Goal: Task Accomplishment & Management: Complete application form

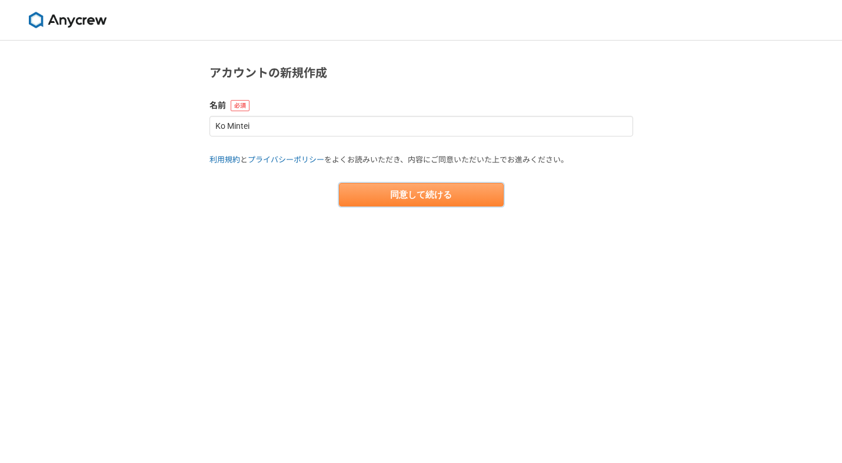
click at [362, 196] on button "同意して続ける" at bounding box center [421, 195] width 165 height 24
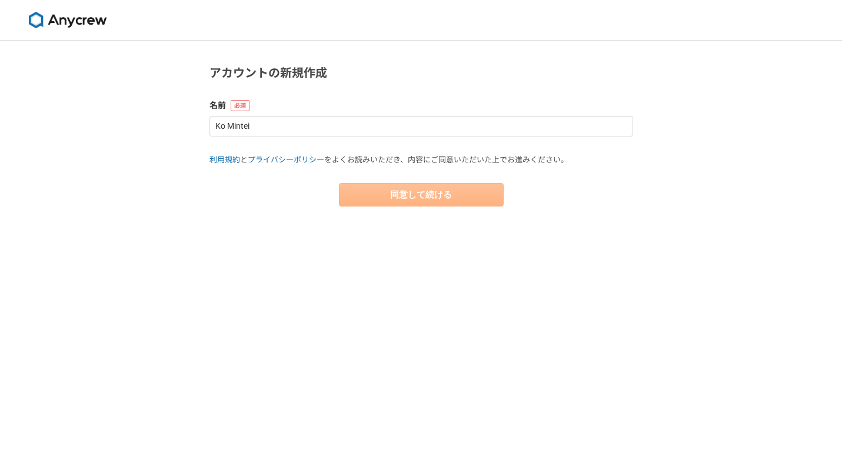
select select "13"
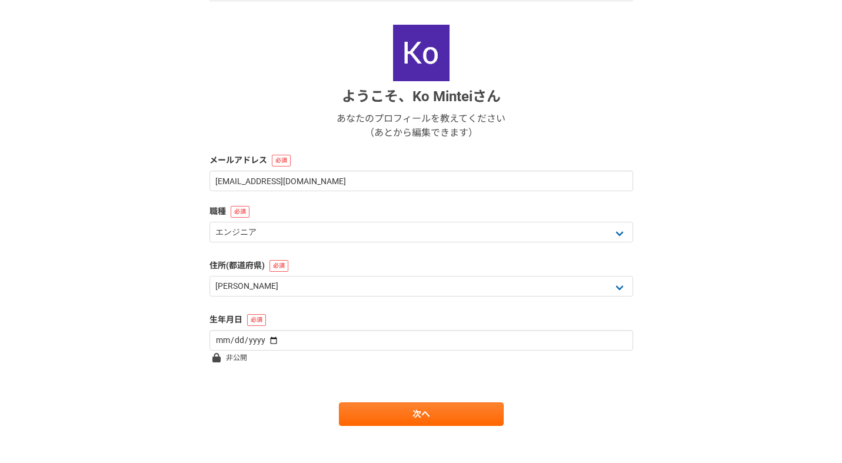
scroll to position [124, 0]
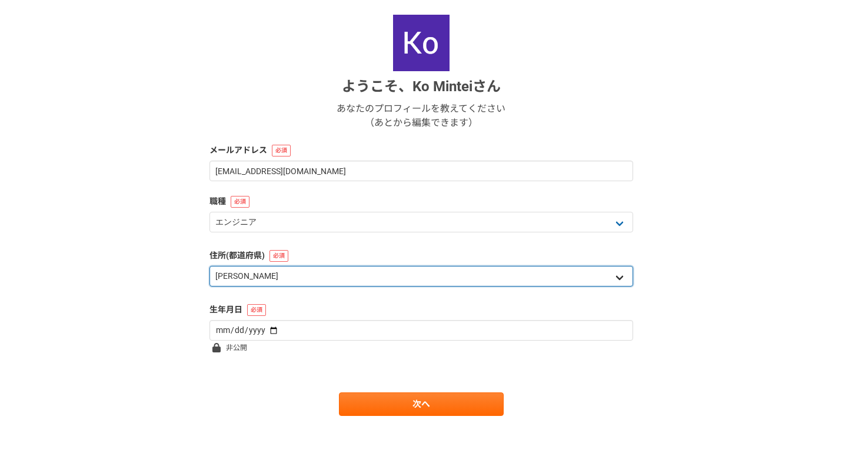
click at [331, 277] on select "北海道 [GEOGRAPHIC_DATA] [GEOGRAPHIC_DATA] [PERSON_NAME][GEOGRAPHIC_DATA] [PERSON_…" at bounding box center [421, 276] width 424 height 21
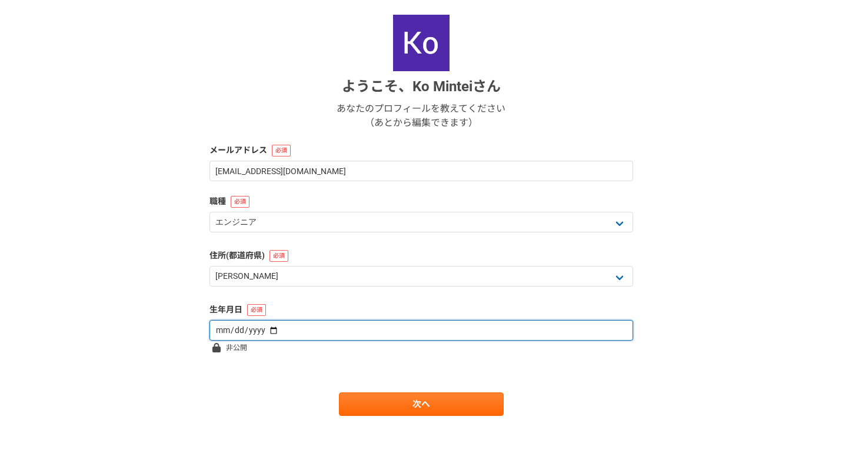
click at [220, 332] on input "date" at bounding box center [421, 330] width 424 height 21
click at [265, 329] on input "date" at bounding box center [421, 330] width 424 height 21
type input "[DATE]"
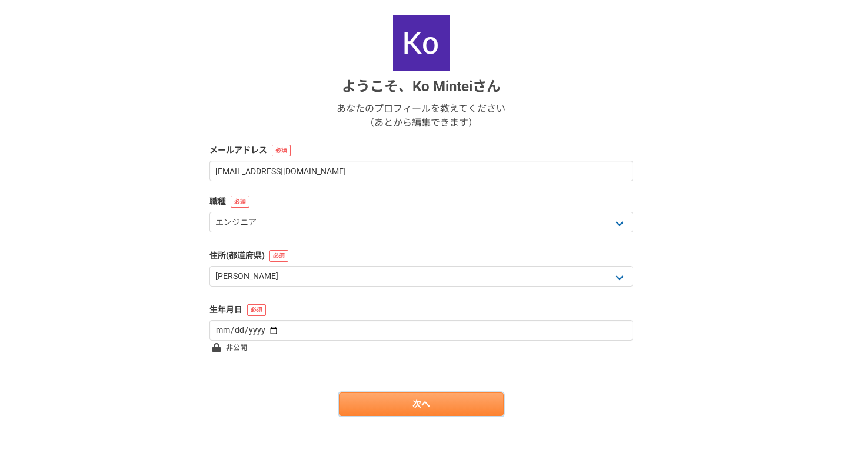
click at [393, 412] on link "次へ" at bounding box center [421, 404] width 165 height 24
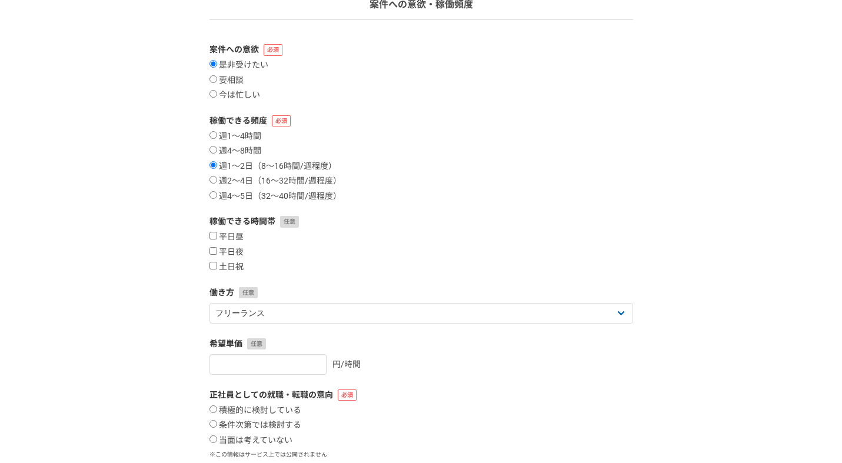
scroll to position [101, 0]
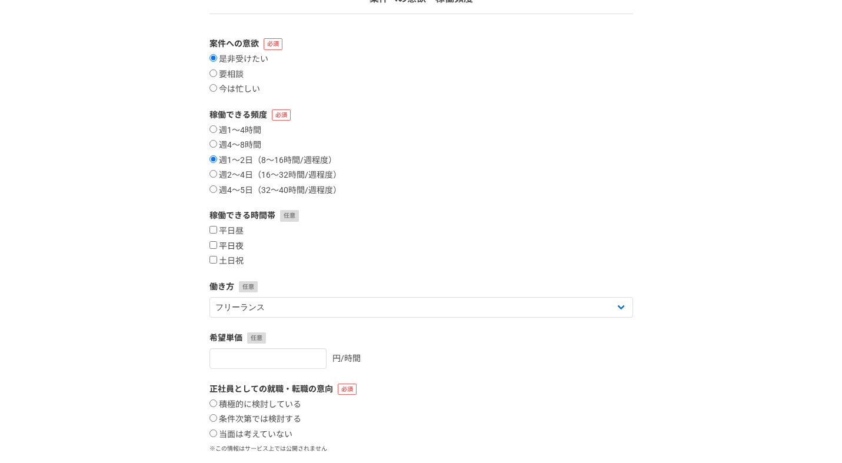
click at [213, 245] on input "平日夜" at bounding box center [213, 245] width 8 height 8
checkbox input "true"
click at [213, 260] on input "土日祝" at bounding box center [213, 260] width 8 height 8
checkbox input "true"
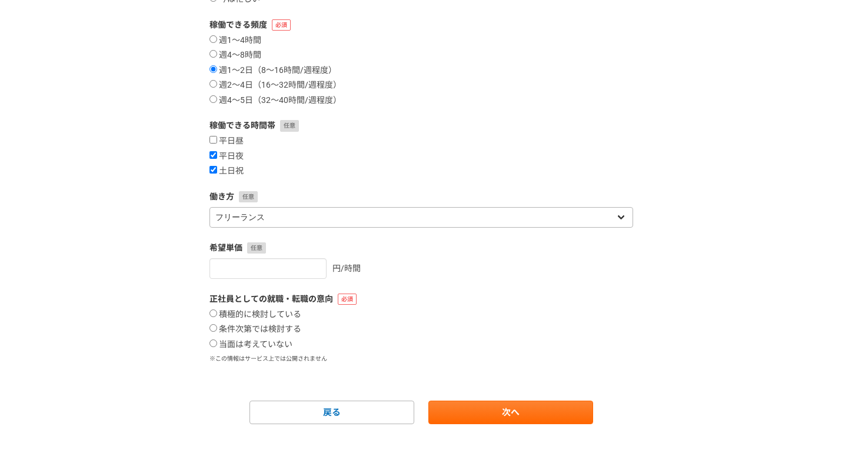
scroll to position [199, 0]
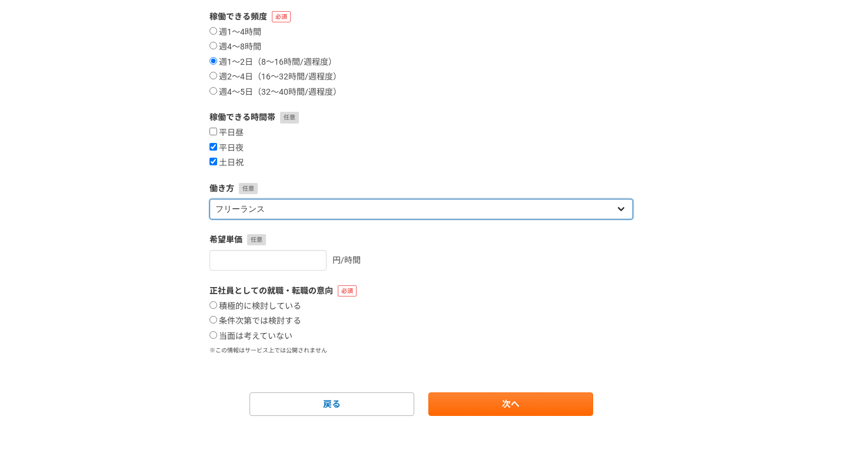
click at [259, 212] on select "フリーランス 副業 その他" at bounding box center [421, 209] width 424 height 21
select select "sidejob"
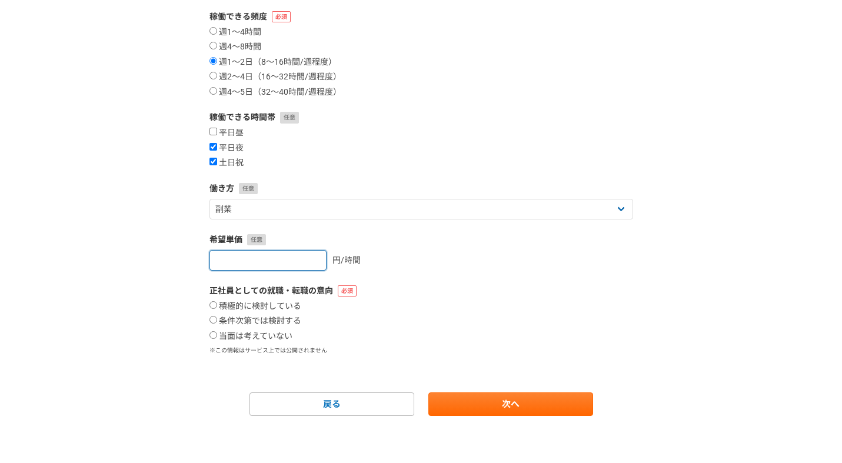
click at [272, 260] on input "number" at bounding box center [267, 260] width 117 height 21
click at [215, 334] on input "当面は考えていない" at bounding box center [213, 335] width 8 height 8
radio input "true"
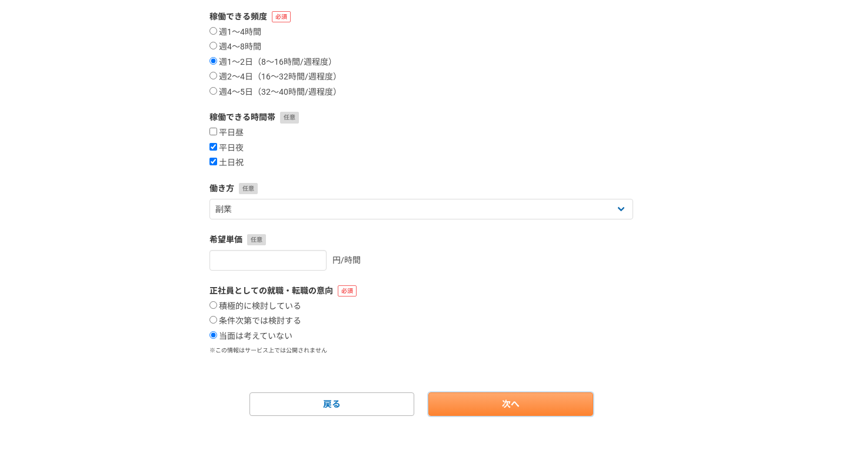
click at [533, 405] on link "次へ" at bounding box center [510, 404] width 165 height 24
select select
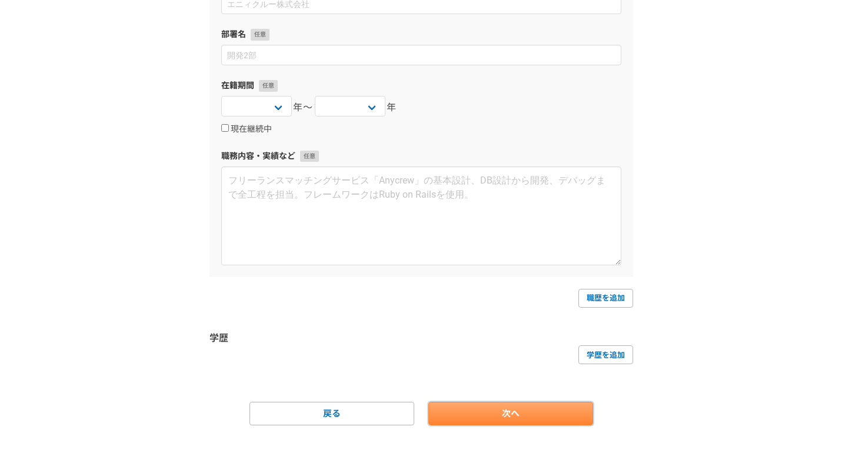
scroll to position [0, 0]
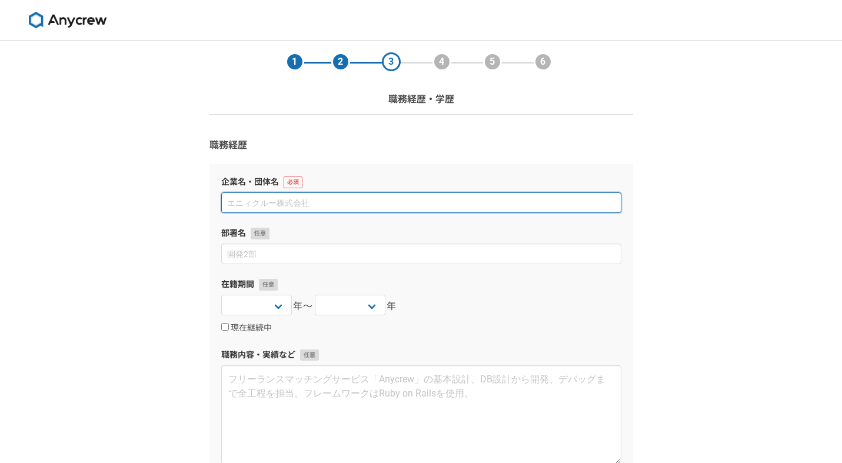
click at [314, 193] on input at bounding box center [421, 202] width 400 height 21
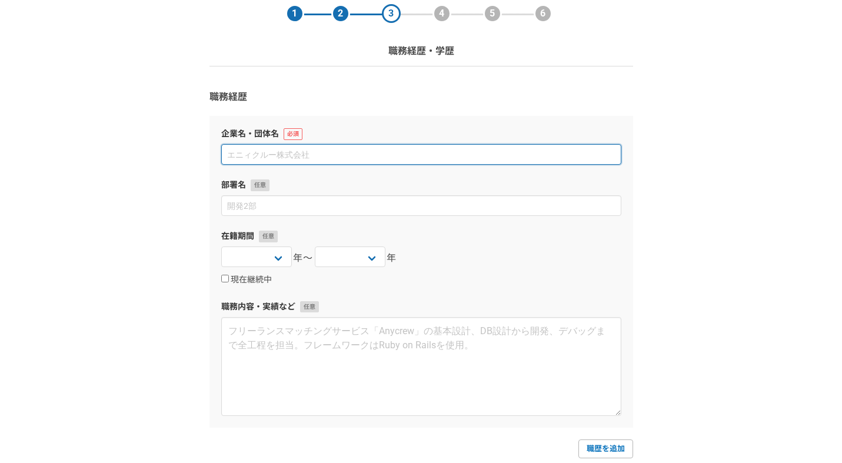
scroll to position [43, 0]
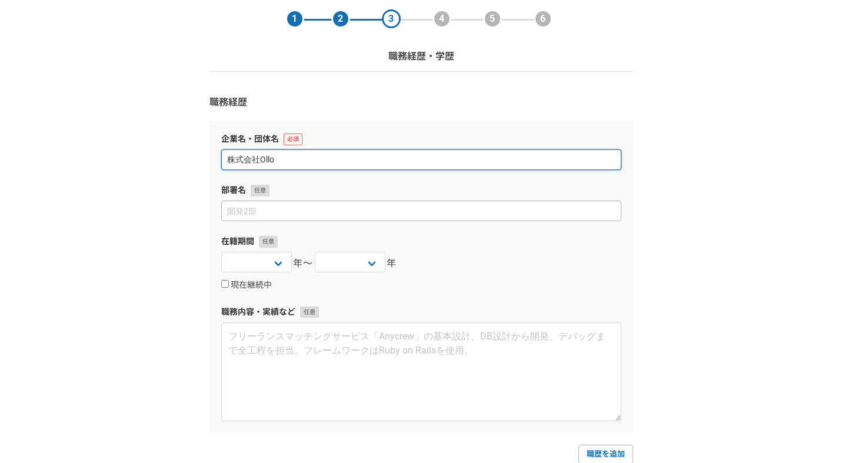
type input "株式会社Ollo"
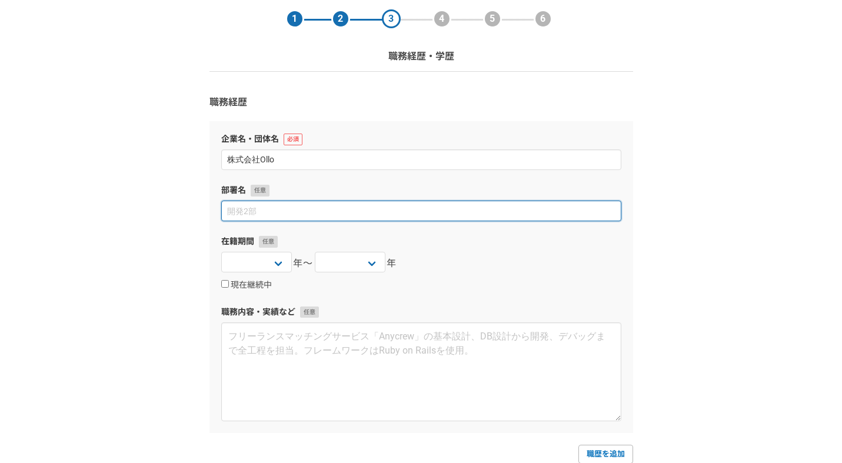
click at [287, 213] on input at bounding box center [421, 211] width 400 height 21
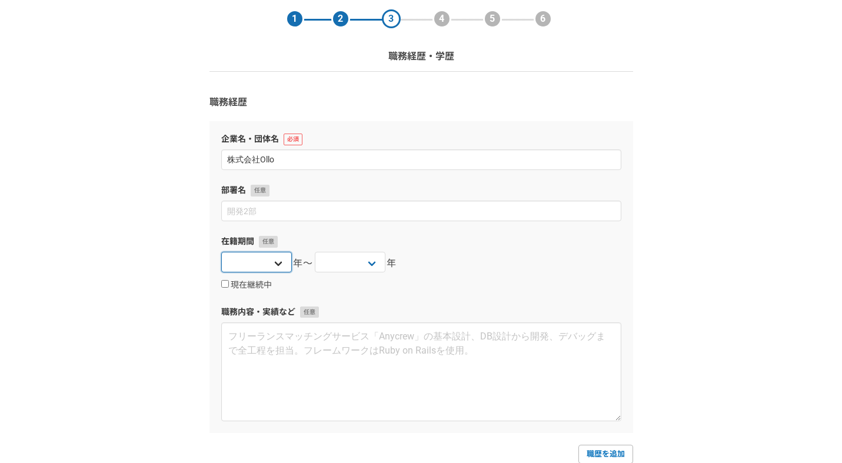
click at [273, 264] on select "[DATE] [DATE] [DATE] [DATE] [DATE] [DATE] [DATE] [DATE] [DATE] [DATE] [DATE] [D…" at bounding box center [256, 262] width 71 height 21
select select "[DATE]"
click at [347, 268] on select "[DATE] [DATE] [DATE] [DATE] [DATE] [DATE] [DATE] [DATE] [DATE] [DATE] [DATE] [D…" at bounding box center [350, 262] width 71 height 21
select select "[DATE]"
click at [225, 284] on input "現在継続中" at bounding box center [225, 284] width 8 height 8
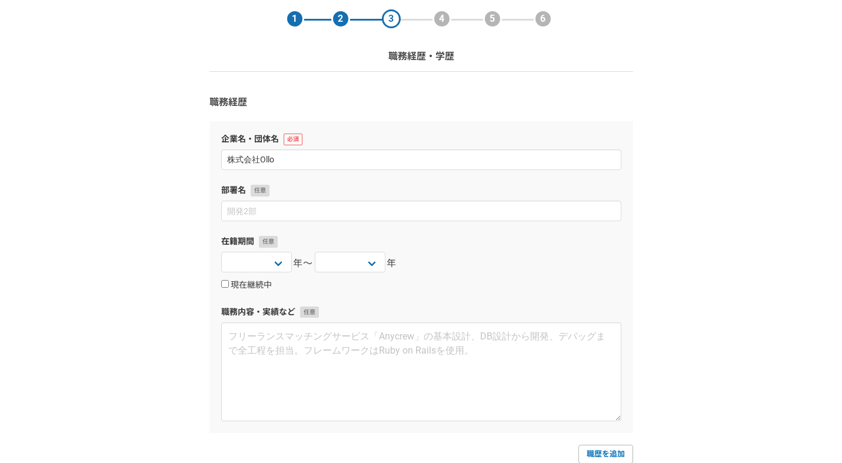
checkbox input "true"
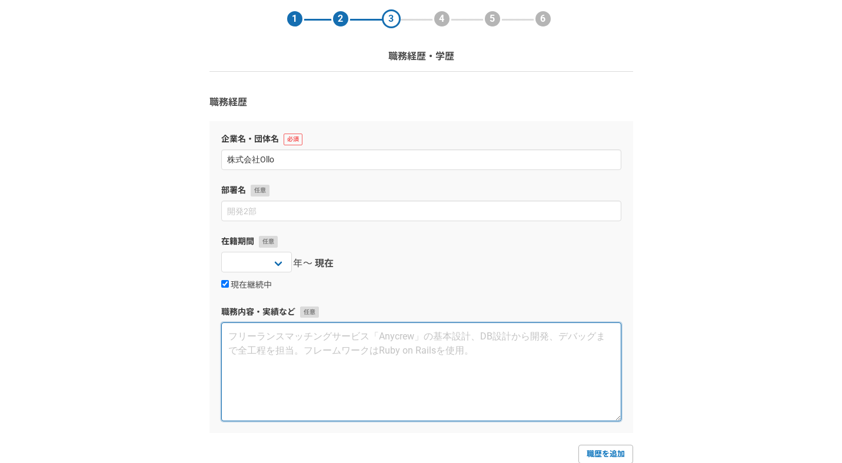
click at [307, 342] on textarea at bounding box center [421, 371] width 400 height 99
drag, startPoint x: 404, startPoint y: 335, endPoint x: 362, endPoint y: 336, distance: 41.2
click at [362, 337] on textarea "映像解析サービスを開発。映像でーたから機械学習を用いて" at bounding box center [421, 371] width 400 height 99
click at [440, 336] on textarea "映像解析サービスを開発。映像データを機械学習を用いて" at bounding box center [421, 371] width 400 height 99
drag, startPoint x: 476, startPoint y: 340, endPoint x: 445, endPoint y: 342, distance: 30.6
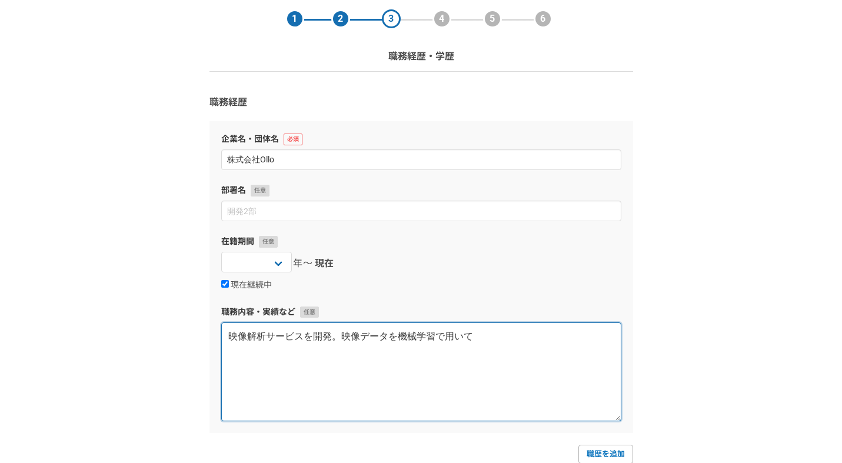
click at [445, 342] on textarea "映像解析サービスを開発。映像データを機械学習で用いて" at bounding box center [421, 371] width 400 height 99
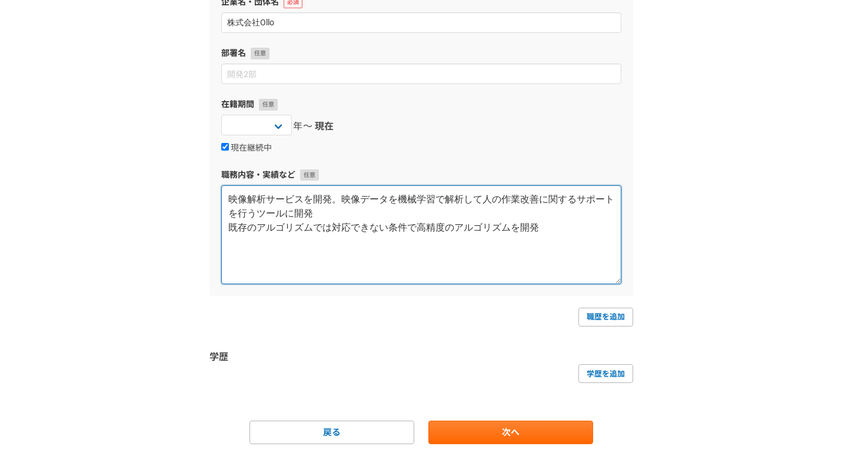
scroll to position [208, 0]
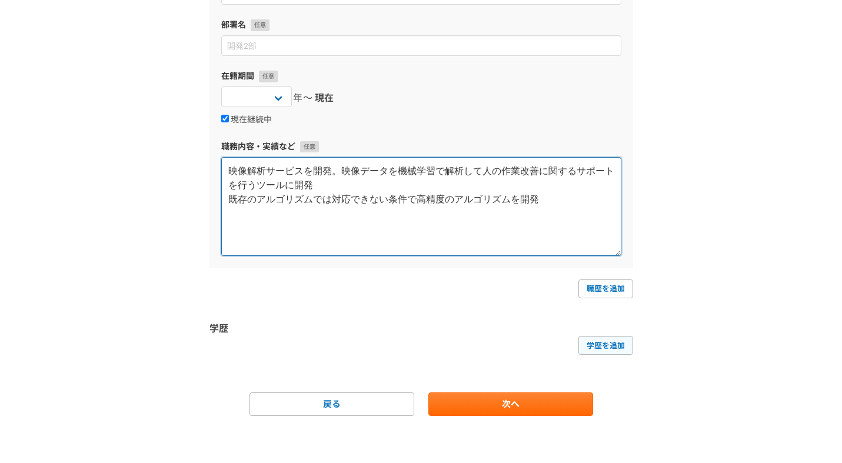
type textarea "映像解析サービスを開発。映像データを機械学習で解析して人の作業改善に関するサポートを行うツールに開発 既存のアルゴリズムでは対応できない条件で高精度のアルゴリ…"
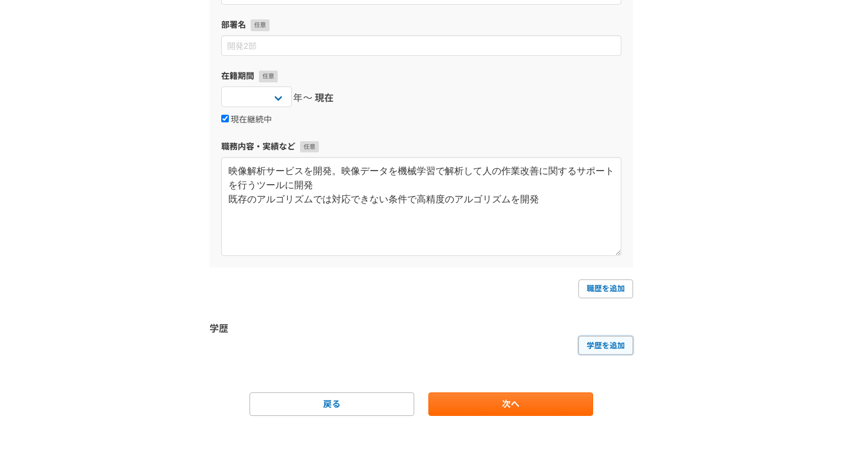
click at [611, 348] on link "学歴を追加" at bounding box center [605, 345] width 55 height 19
select select
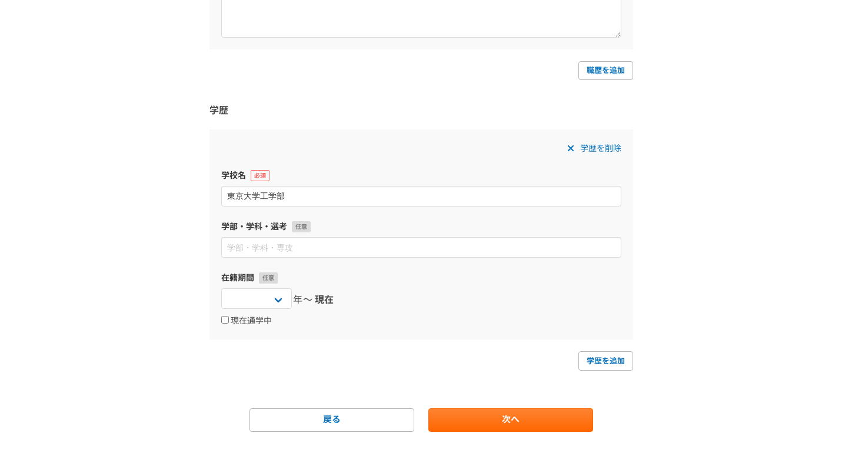
scroll to position [436, 0]
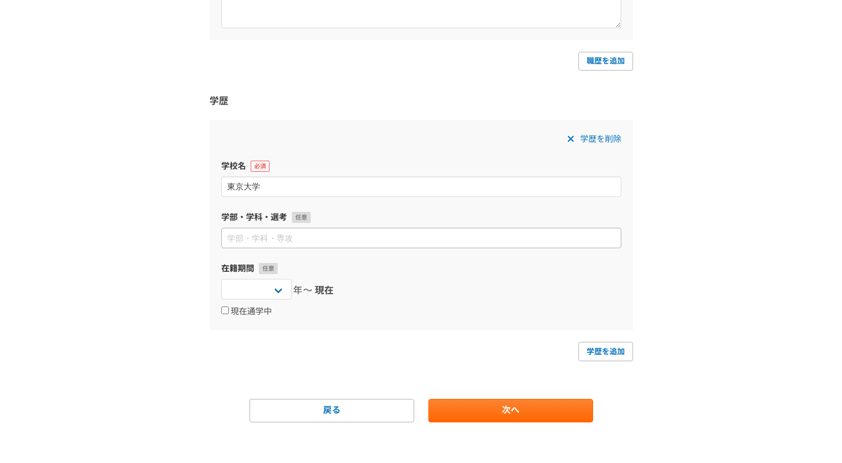
type input "東京大学"
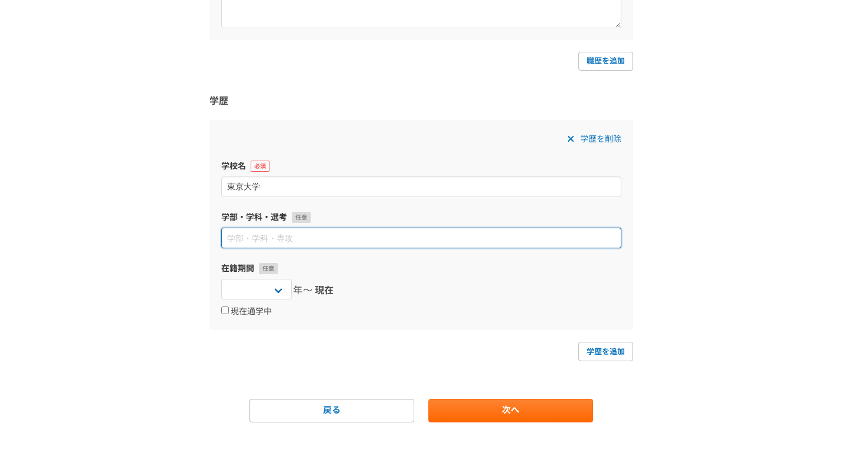
click at [300, 239] on input at bounding box center [421, 238] width 400 height 21
type input "工学部"
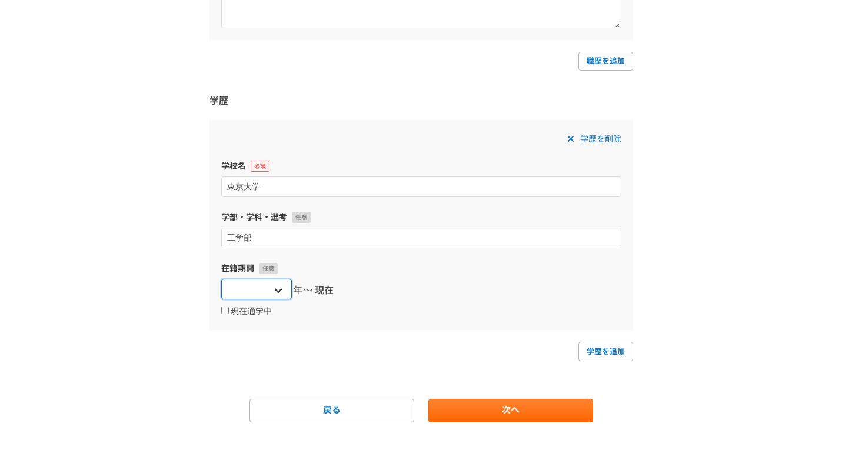
click at [276, 292] on select "[DATE] [DATE] [DATE] [DATE] [DATE] [DATE] [DATE] [DATE] [DATE] [DATE] [DATE] [D…" at bounding box center [256, 289] width 71 height 21
click at [285, 288] on select "[DATE] [DATE] [DATE] [DATE] [DATE] [DATE] [DATE] [DATE] [DATE] [DATE] [DATE] [D…" at bounding box center [256, 289] width 71 height 21
select select "[DATE]"
click at [321, 294] on span "現在" at bounding box center [324, 291] width 19 height 14
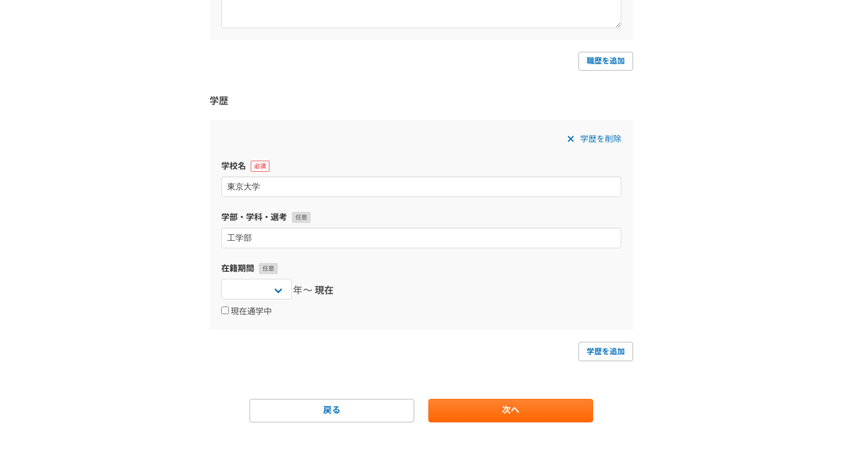
click at [583, 142] on span "学歴を削除" at bounding box center [600, 139] width 41 height 14
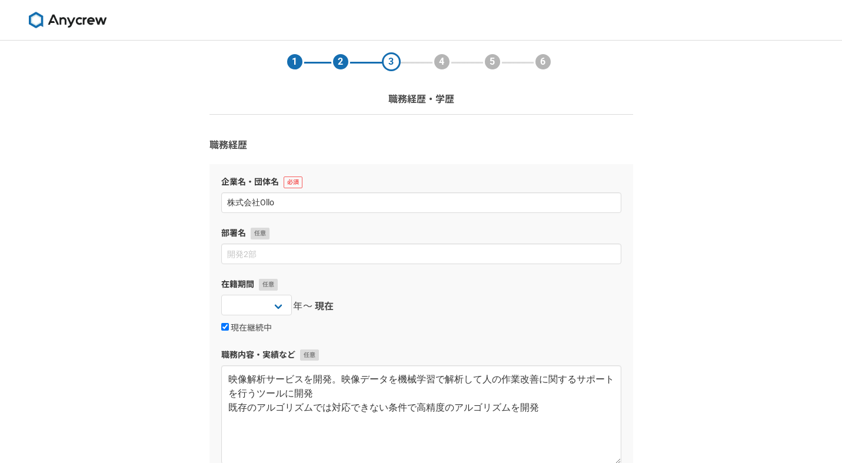
scroll to position [208, 0]
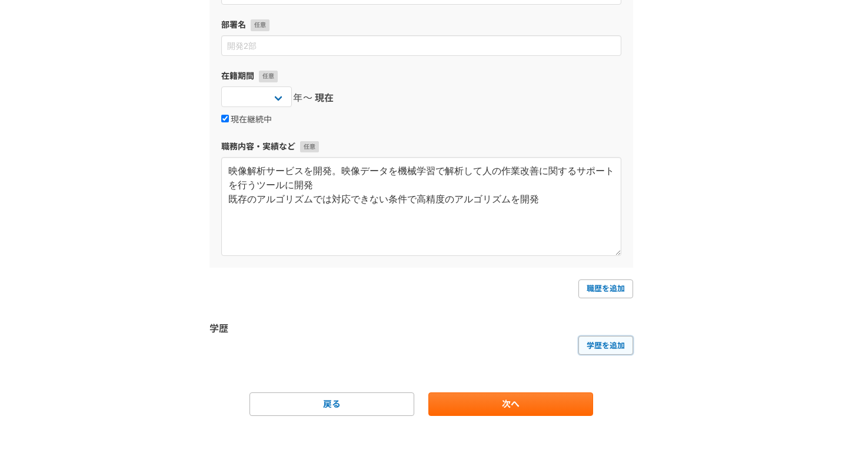
click at [587, 350] on link "学歴を追加" at bounding box center [605, 345] width 55 height 19
select select
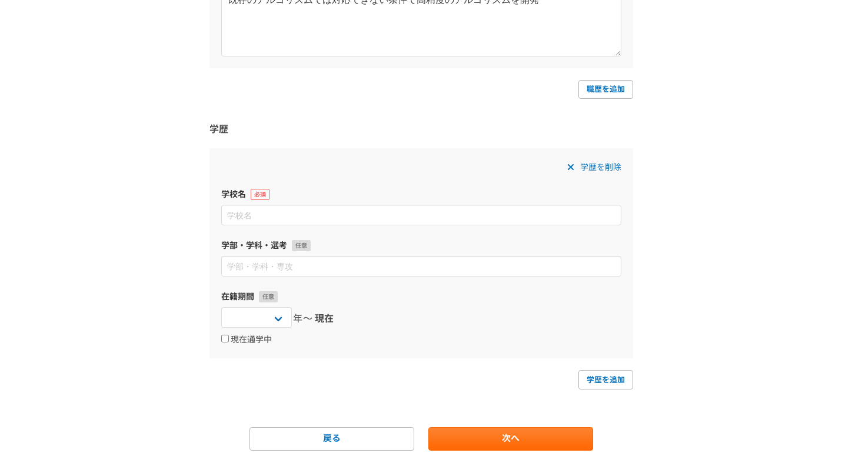
scroll to position [442, 0]
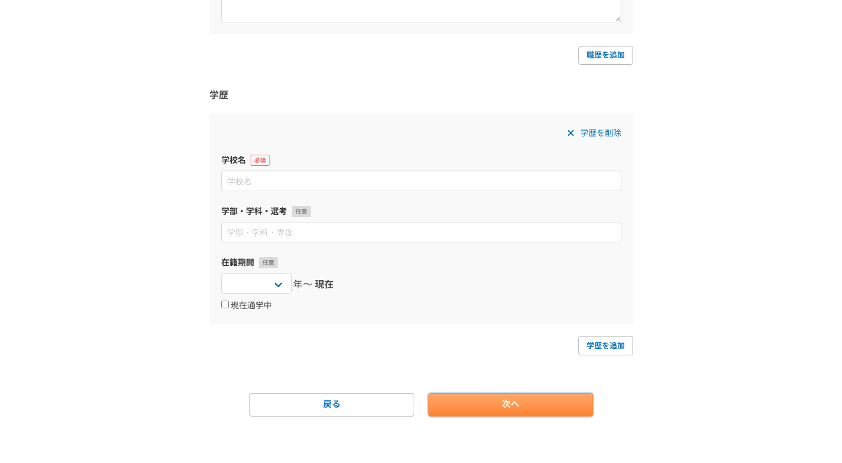
click at [487, 408] on link "次へ" at bounding box center [510, 405] width 165 height 24
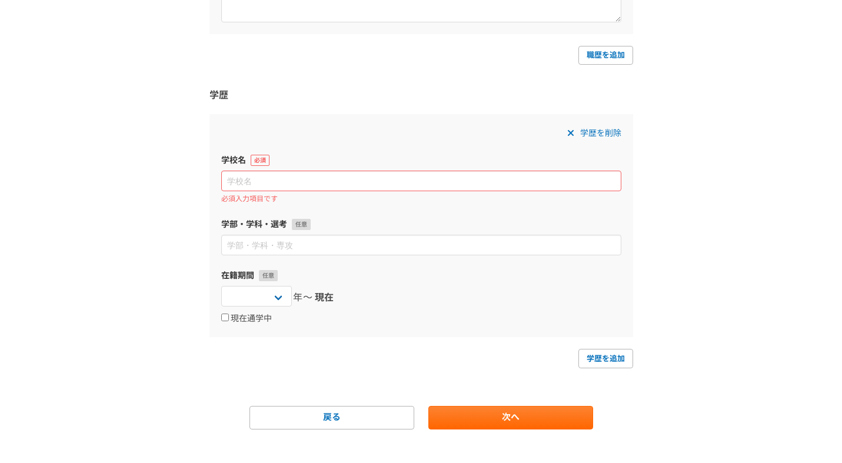
click at [600, 134] on span "学歴を削除" at bounding box center [600, 133] width 41 height 14
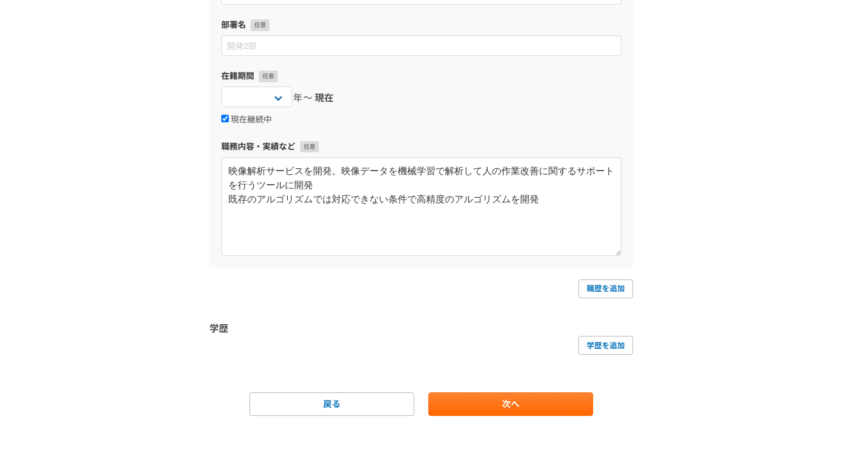
click at [524, 416] on main "1 2 3 4 5 6 職務経歴・学歴 職務経歴 企業名・団体名 株式会社Ollo 部署名 在籍期間 [DATE] [DATE] [DATE] [DATE] …" at bounding box center [421, 147] width 447 height 631
click at [529, 407] on link "次へ" at bounding box center [510, 404] width 165 height 24
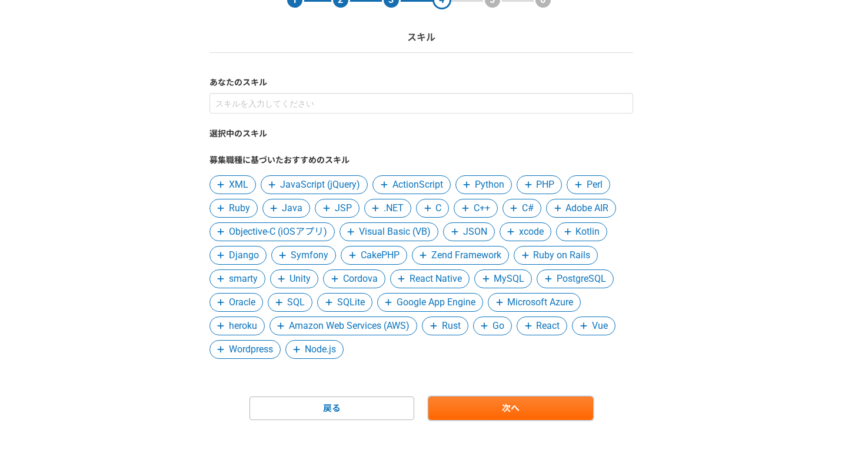
scroll to position [62, 0]
click at [475, 185] on span "Python" at bounding box center [489, 184] width 29 height 14
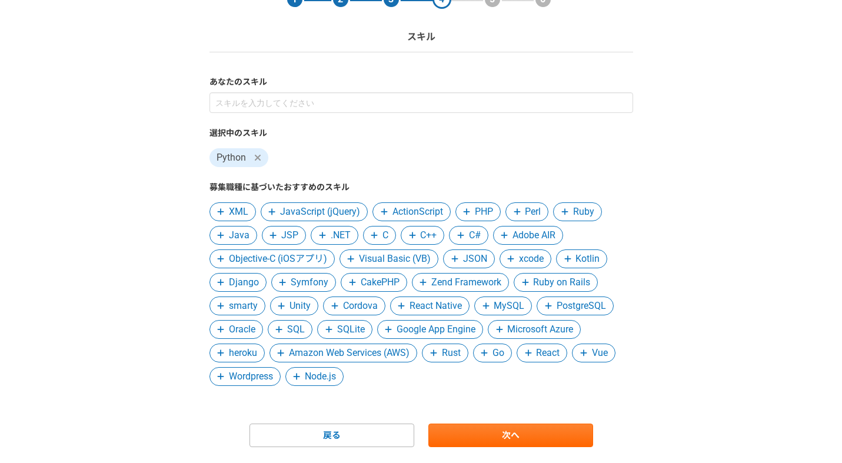
click at [421, 237] on span "C++" at bounding box center [428, 235] width 16 height 14
click at [380, 238] on span at bounding box center [374, 235] width 14 height 14
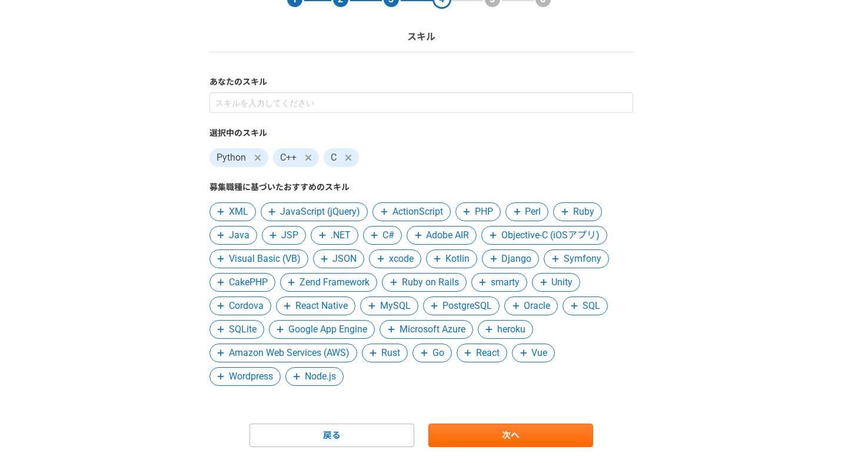
click at [540, 352] on span "Vue" at bounding box center [539, 353] width 16 height 14
click at [475, 357] on span at bounding box center [468, 353] width 14 height 14
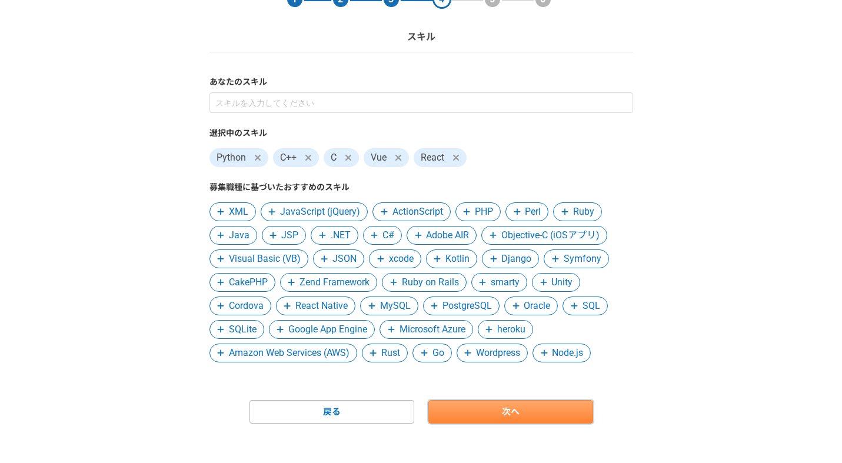
click at [488, 418] on link "次へ" at bounding box center [510, 412] width 165 height 24
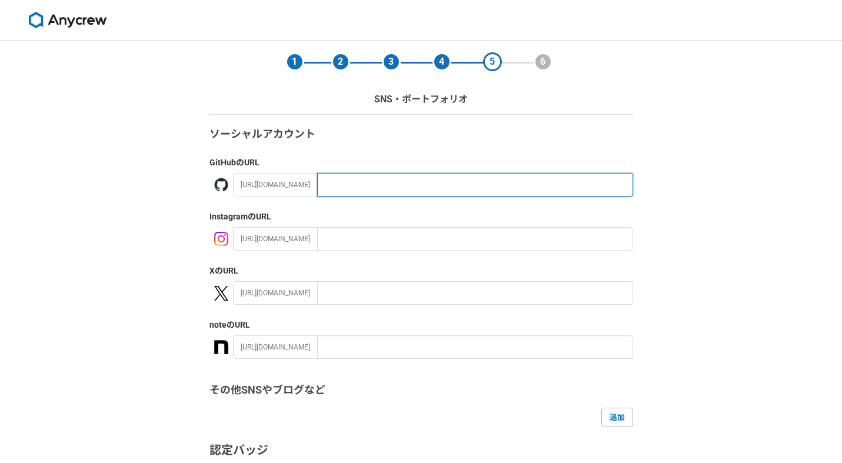
click at [385, 184] on input "text" at bounding box center [475, 185] width 316 height 24
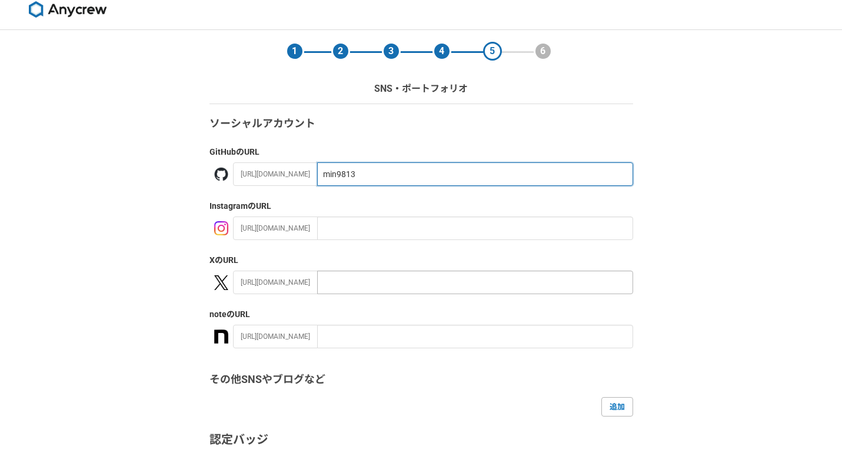
scroll to position [12, 0]
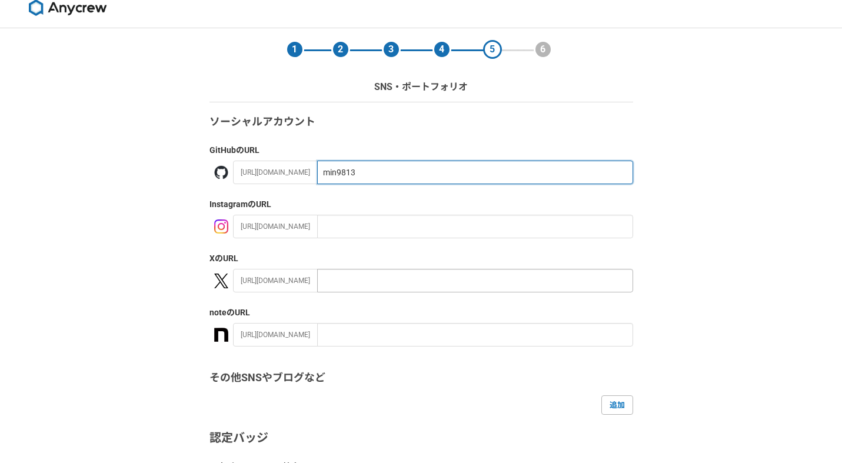
type input "min9813"
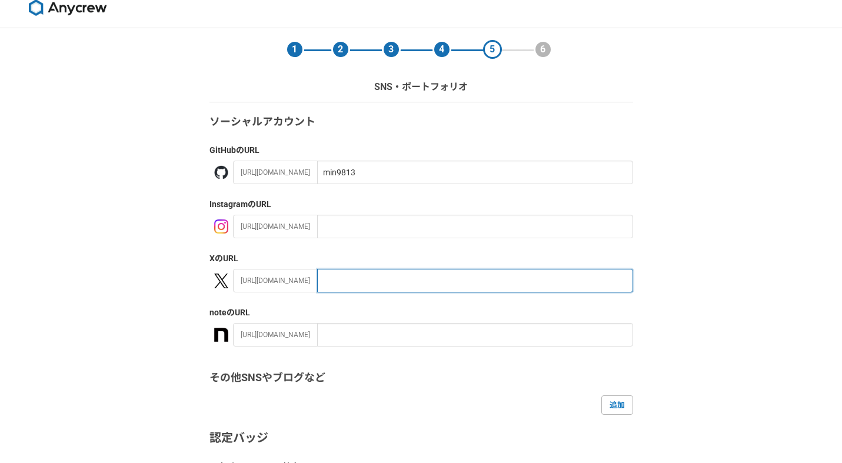
click at [368, 285] on input "text" at bounding box center [475, 281] width 316 height 24
paste input "hmctei3791"
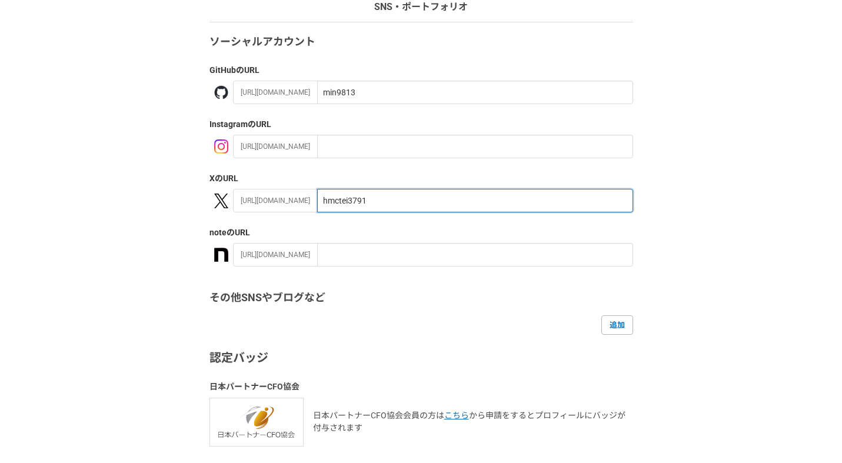
scroll to position [184, 0]
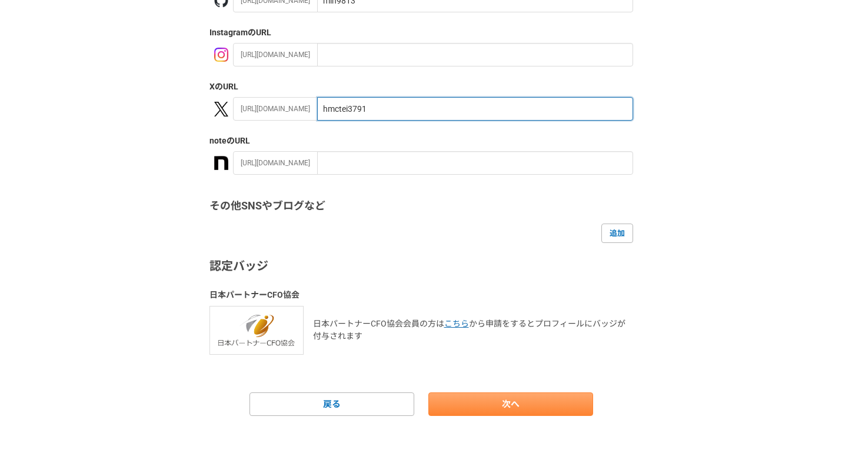
type input "hmctei3791"
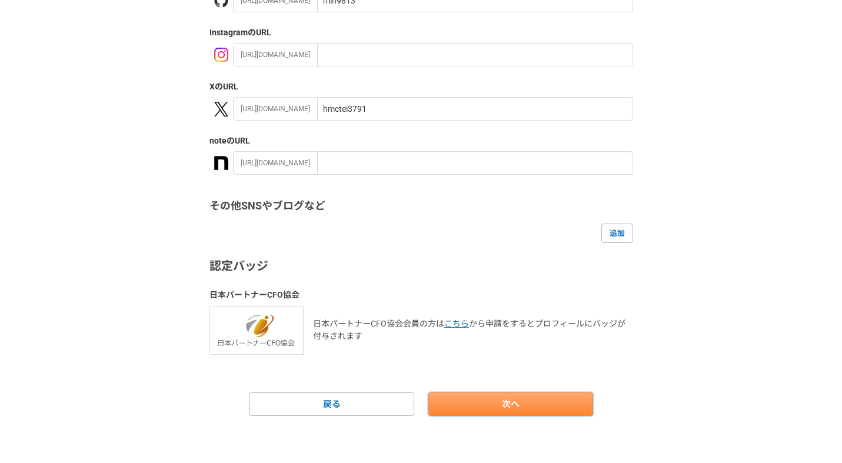
click at [481, 404] on link "次へ" at bounding box center [510, 404] width 165 height 24
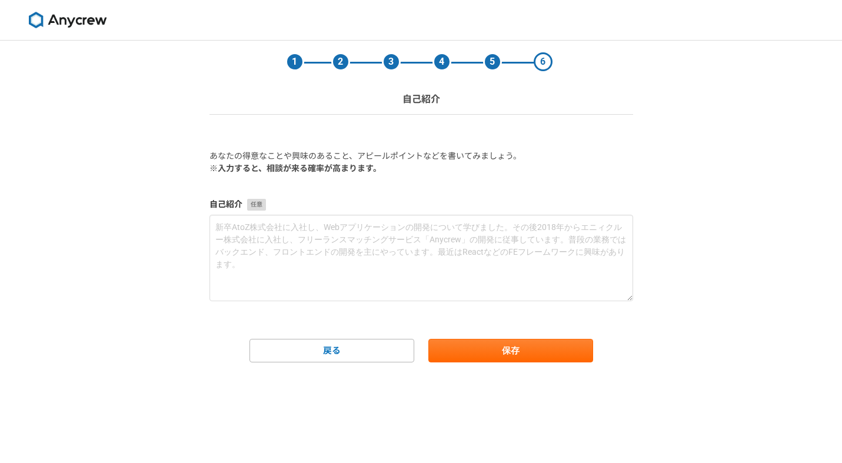
scroll to position [0, 0]
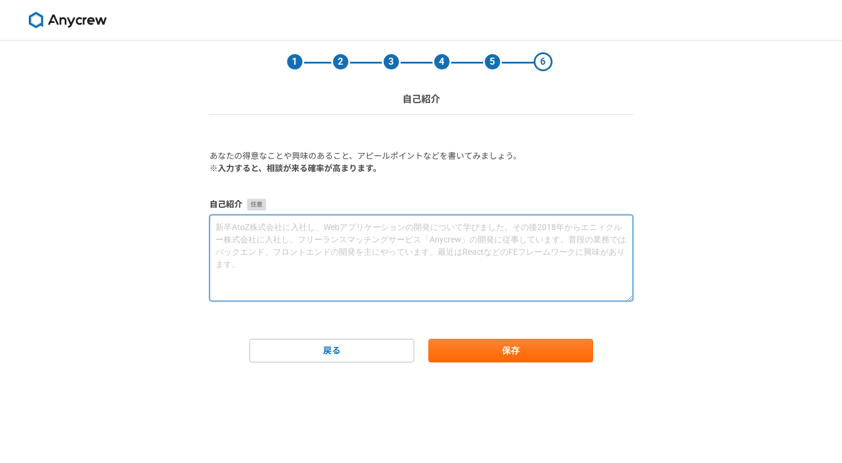
click at [311, 247] on textarea at bounding box center [421, 258] width 424 height 86
paste textarea "データサイエンス、機械学習、深層学習のモデル開発（画像、音声、自然言語）、pythonを用いた開発、C++を用いたアルゴリズム開発、LLMを用いた開発"
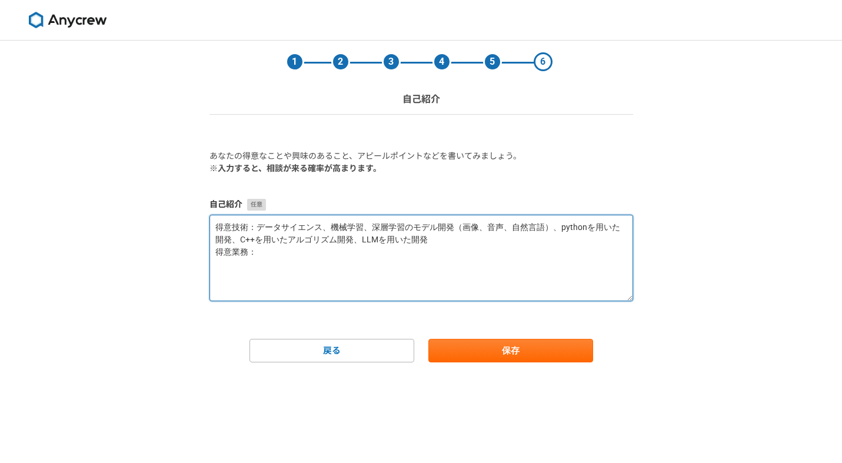
paste textarea "機械学習モデル開発、LLMを用いた開発やアプリケーション構築、サーバーサイドのソフトウェアアーキテクチャ（API設計、データベース設計）"
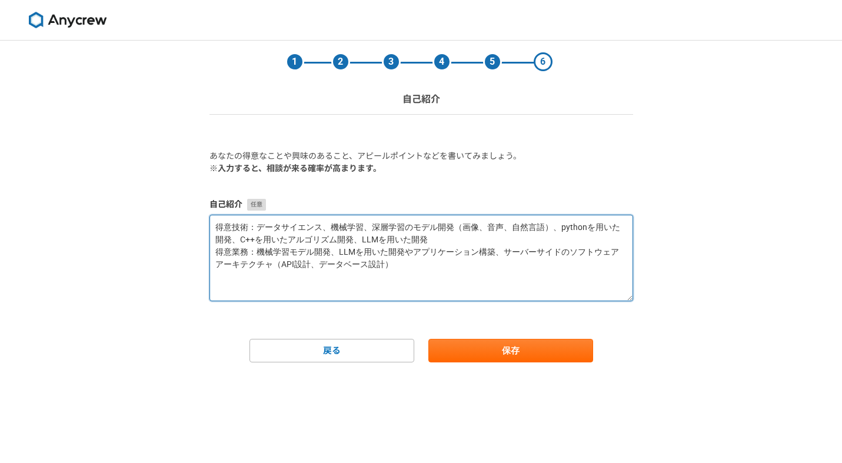
paste textarea "loremipsumdolorsitametconSectETUradipiscingelitsed、doeius temporincididuntutlab…"
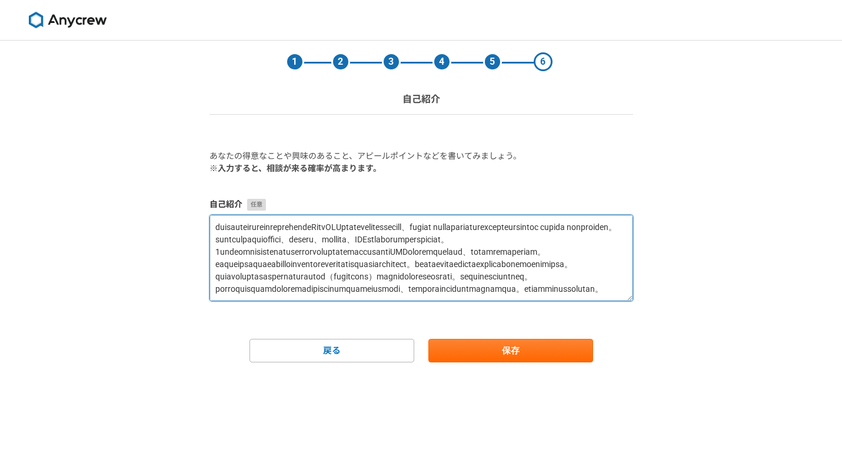
scroll to position [89, 0]
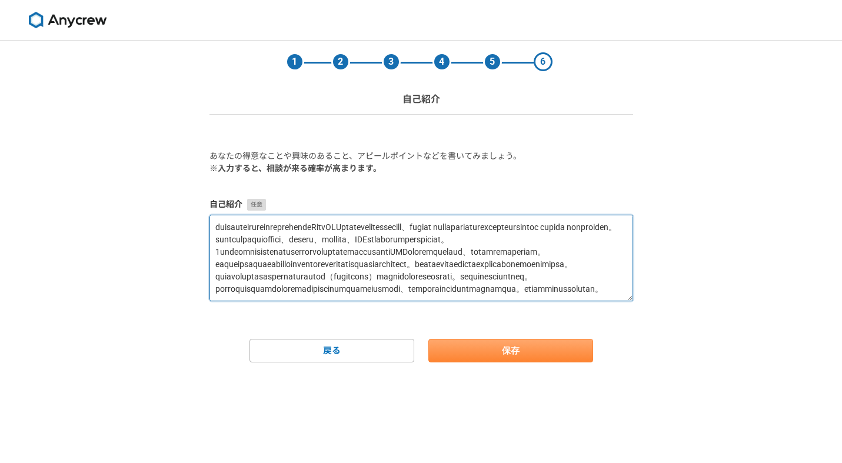
type textarea "lore：ipsumdol、sita、consectetu（ad、el、sedd）、eiusmodtempo、I++utlaboreetdo、MAGnaali…"
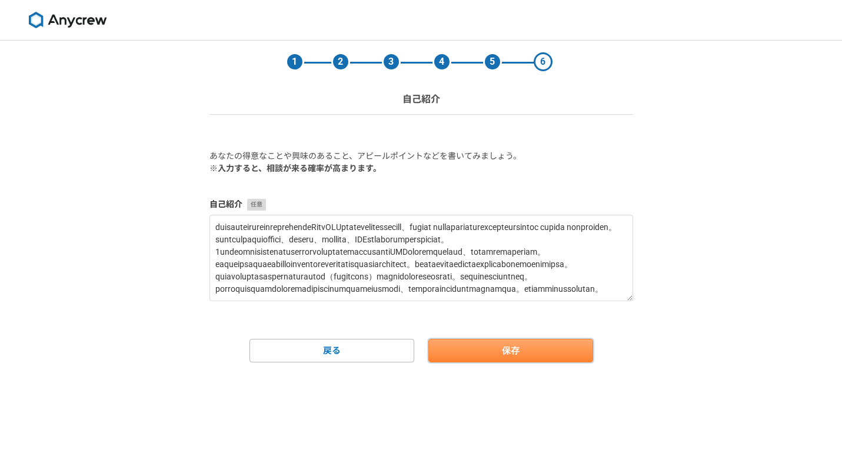
click at [469, 355] on button "保存" at bounding box center [510, 351] width 165 height 24
